Goal: Task Accomplishment & Management: Use online tool/utility

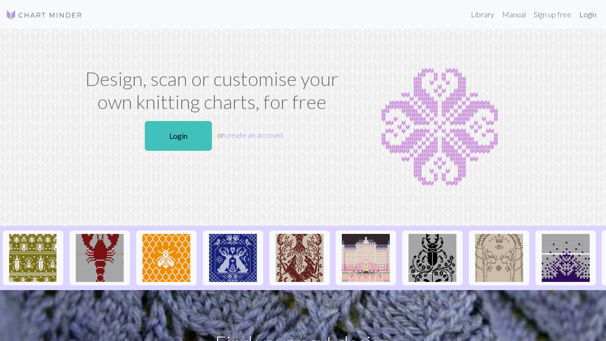
click at [586, 16] on link "Login" at bounding box center [588, 14] width 25 height 19
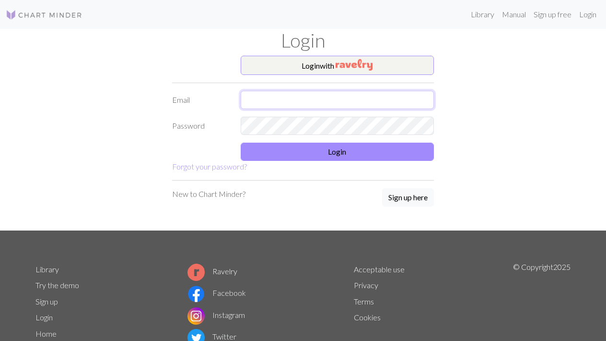
type input "[EMAIL_ADDRESS][DOMAIN_NAME]"
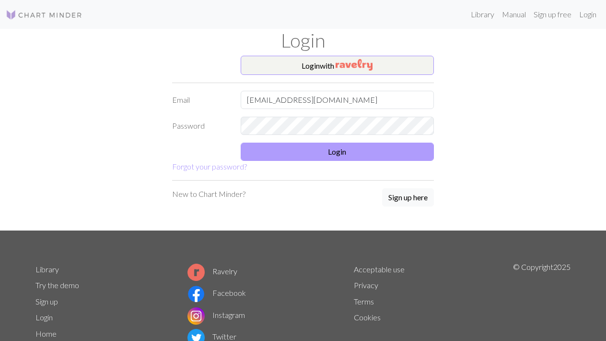
click at [390, 154] on button "Login" at bounding box center [338, 151] width 194 height 18
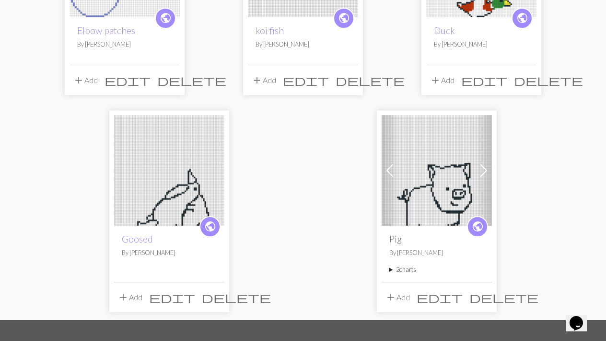
scroll to position [401, 0]
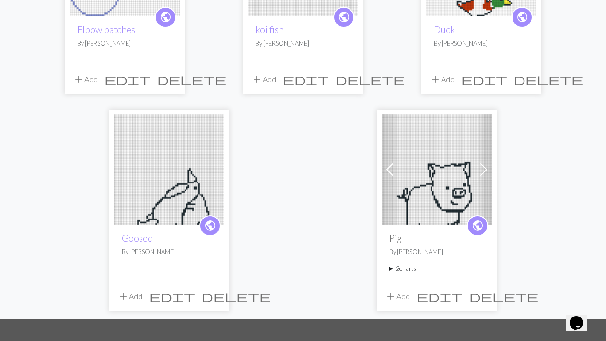
click at [170, 188] on img at bounding box center [169, 169] width 110 height 110
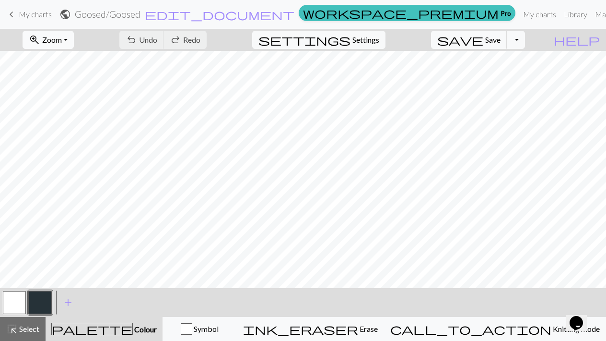
click at [74, 36] on button "zoom_in Zoom Zoom" at bounding box center [48, 40] width 51 height 18
click at [64, 128] on button "100%" at bounding box center [61, 130] width 76 height 15
click at [74, 40] on button "zoom_in Zoom Zoom" at bounding box center [48, 40] width 51 height 18
click at [72, 114] on button "50%" at bounding box center [61, 114] width 76 height 15
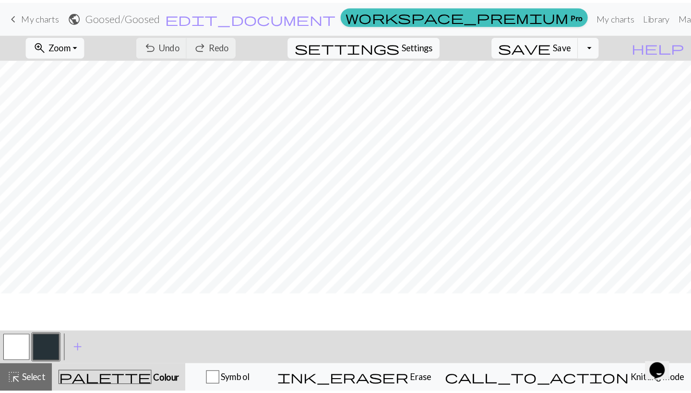
scroll to position [224, 0]
